Goal: Information Seeking & Learning: Learn about a topic

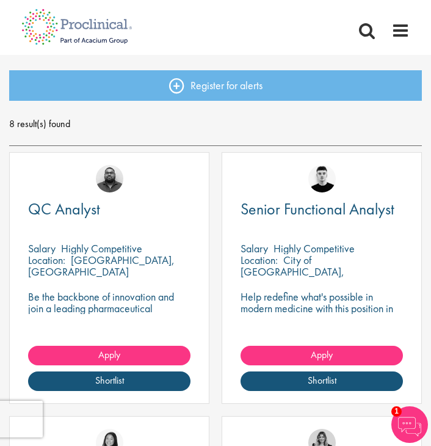
scroll to position [137, 0]
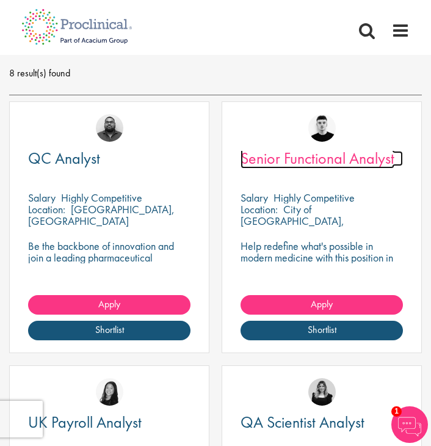
click at [301, 154] on span "Senior Functional Analyst" at bounding box center [318, 158] width 154 height 21
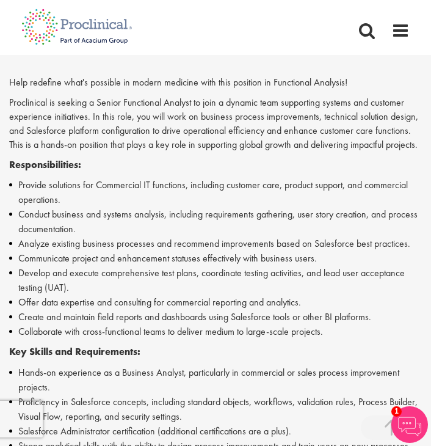
scroll to position [351, 0]
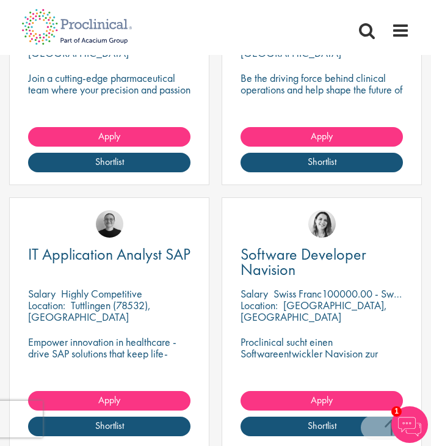
scroll to position [830, 0]
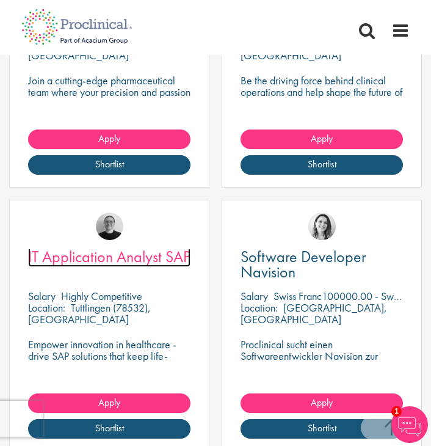
click at [152, 254] on span "IT Application Analyst SAP" at bounding box center [109, 256] width 162 height 21
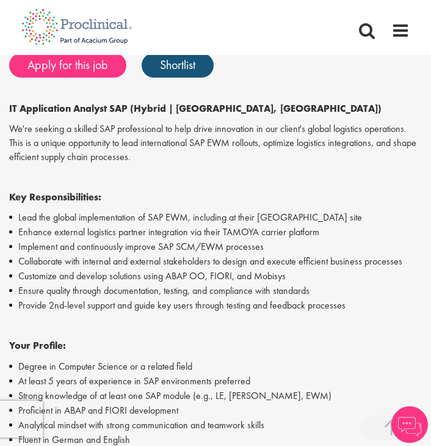
scroll to position [331, 0]
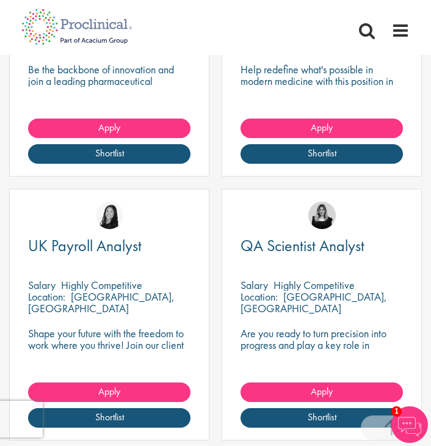
scroll to position [313, 0]
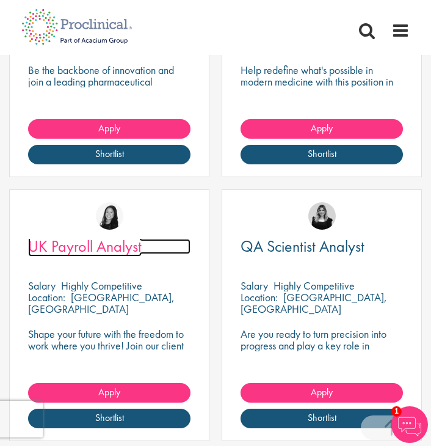
click at [120, 248] on span "UK Payroll Analyst" at bounding box center [85, 246] width 114 height 21
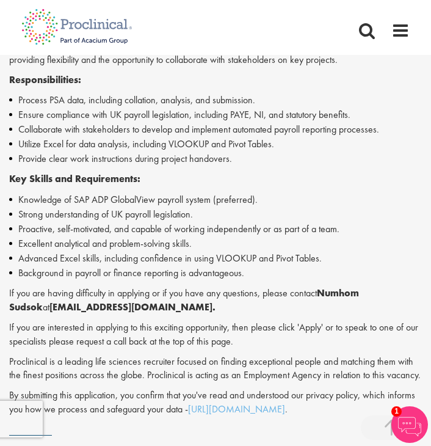
scroll to position [462, 0]
